Goal: Transaction & Acquisition: Obtain resource

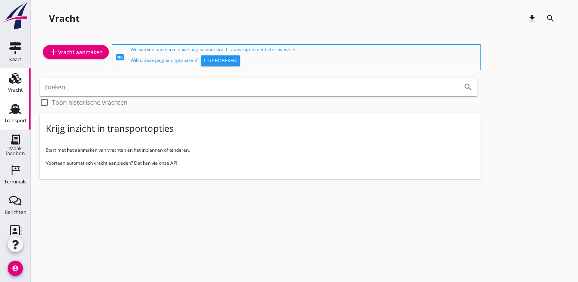
click at [9, 111] on use at bounding box center [15, 109] width 12 height 10
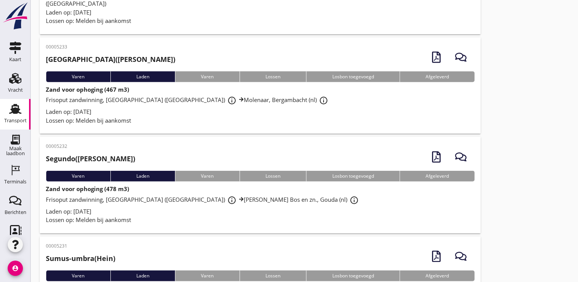
scroll to position [1792, 0]
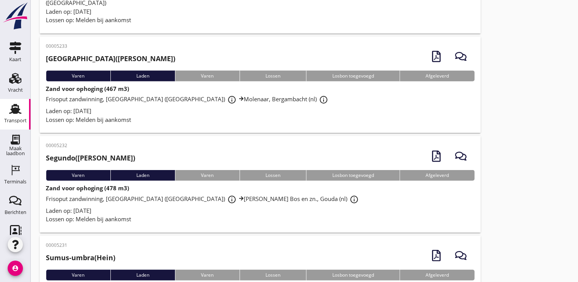
click at [12, 269] on icon "account_circle" at bounding box center [15, 267] width 15 height 15
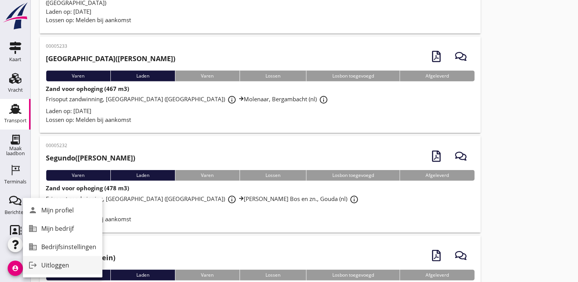
click at [58, 264] on div "Uitloggen" at bounding box center [68, 264] width 55 height 9
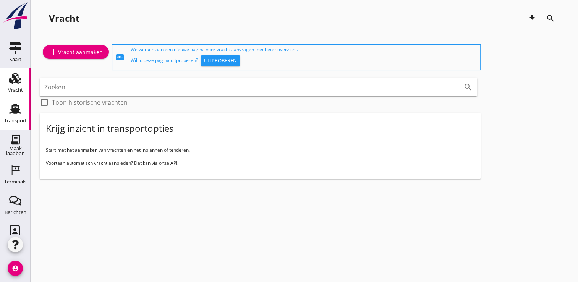
click at [23, 113] on div "Transport Transport" at bounding box center [15, 114] width 31 height 31
click at [12, 110] on use at bounding box center [15, 109] width 12 height 10
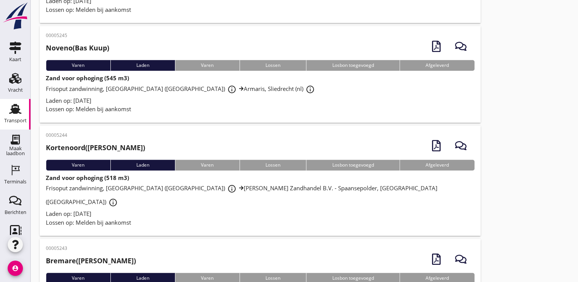
scroll to position [664, 0]
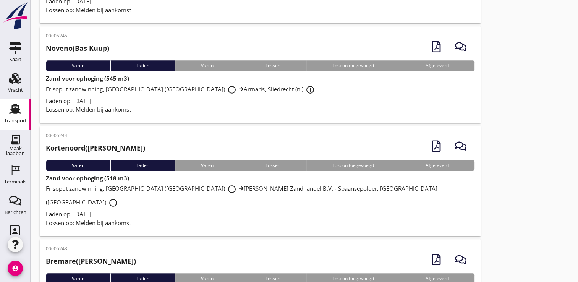
click at [201, 218] on div "Lossen op: Melden bij aankomst" at bounding box center [260, 222] width 428 height 9
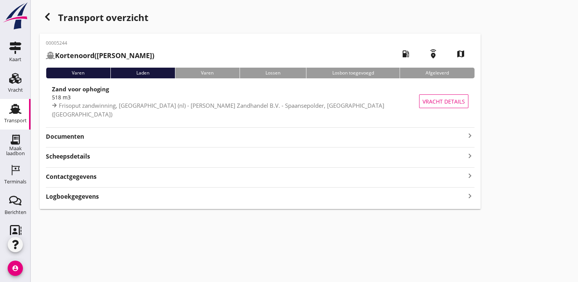
click at [238, 135] on strong "Documenten" at bounding box center [255, 136] width 419 height 9
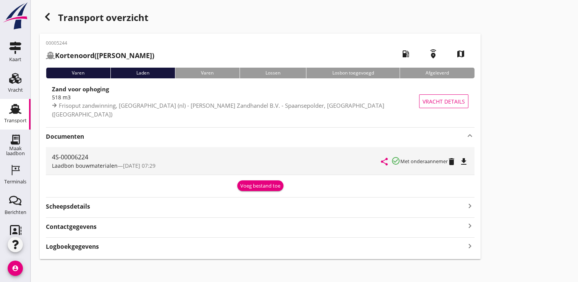
click at [467, 164] on icon "file_download" at bounding box center [463, 161] width 9 height 9
click at [40, 17] on div "button" at bounding box center [47, 16] width 15 height 15
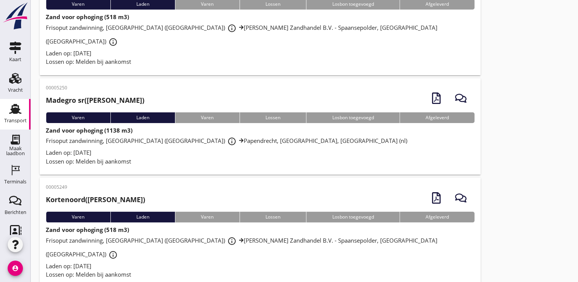
scroll to position [89, 0]
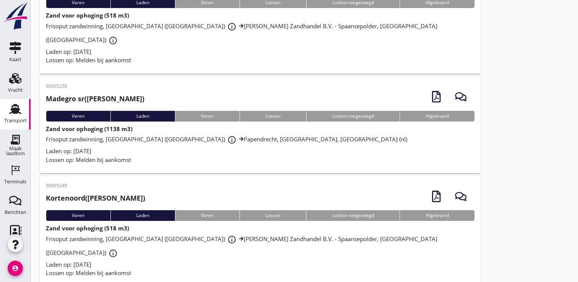
click at [383, 233] on div "Frisoput zandwinning, Rotterdam (nl) info_outline M.J. de Groot Zandhandel B.V.…" at bounding box center [260, 246] width 428 height 27
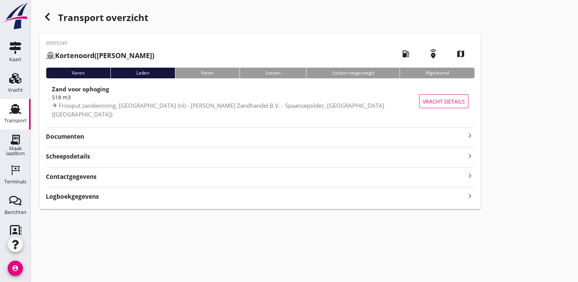
click at [437, 135] on strong "Documenten" at bounding box center [255, 136] width 419 height 9
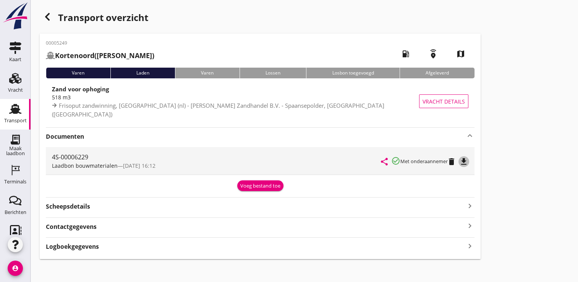
click at [468, 158] on icon "file_download" at bounding box center [463, 161] width 9 height 9
click at [50, 18] on icon "button" at bounding box center [47, 16] width 9 height 9
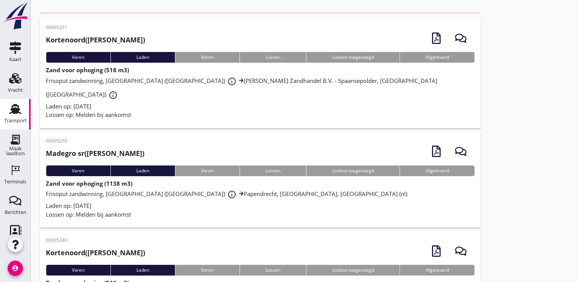
scroll to position [32, 0]
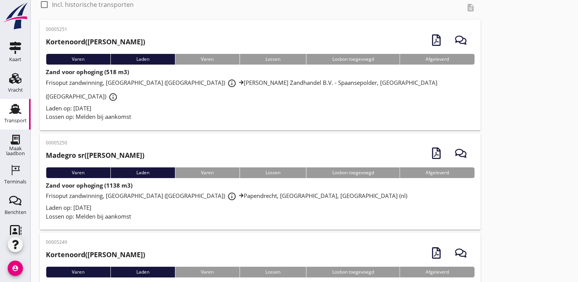
click at [178, 88] on div "Frisoput zandwinning, Rotterdam (nl) info_outline M.J. de Groot Zandhandel B.V.…" at bounding box center [260, 89] width 428 height 27
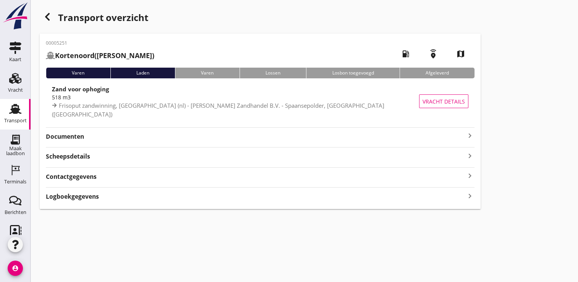
click at [473, 136] on icon "keyboard_arrow_right" at bounding box center [469, 135] width 9 height 9
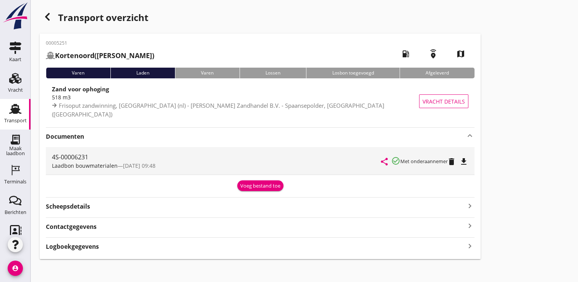
click at [467, 159] on icon "file_download" at bounding box center [463, 161] width 9 height 9
click at [52, 18] on icon "button" at bounding box center [47, 16] width 9 height 9
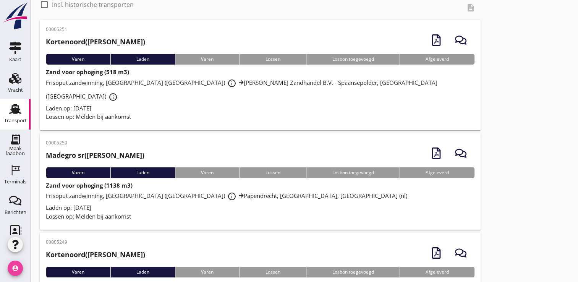
click at [16, 270] on icon "account_circle" at bounding box center [15, 267] width 15 height 15
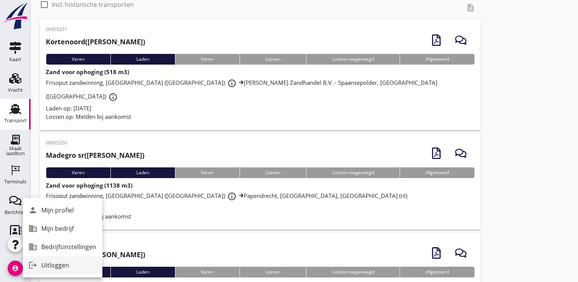
click at [53, 263] on div "Uitloggen" at bounding box center [68, 264] width 55 height 9
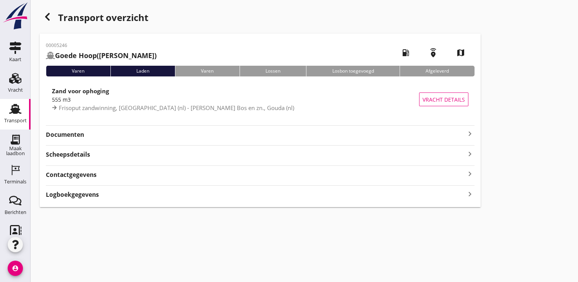
click at [448, 132] on strong "Documenten" at bounding box center [255, 134] width 419 height 9
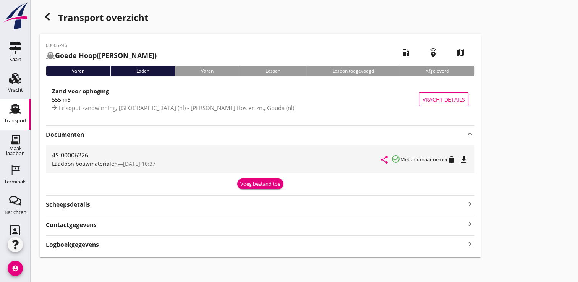
click at [465, 158] on icon "file_download" at bounding box center [463, 159] width 9 height 9
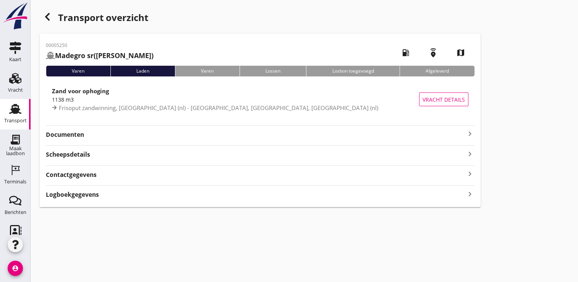
click at [465, 134] on icon "keyboard_arrow_right" at bounding box center [469, 133] width 9 height 9
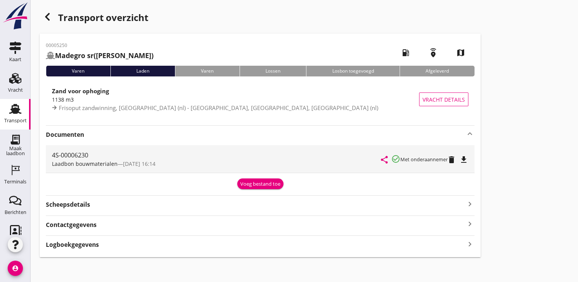
click at [467, 158] on icon "file_download" at bounding box center [463, 159] width 9 height 9
